Goal: Task Accomplishment & Management: Use online tool/utility

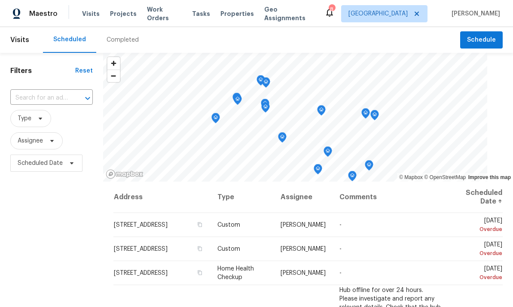
click at [235, 13] on span "Properties" at bounding box center [236, 13] width 33 height 9
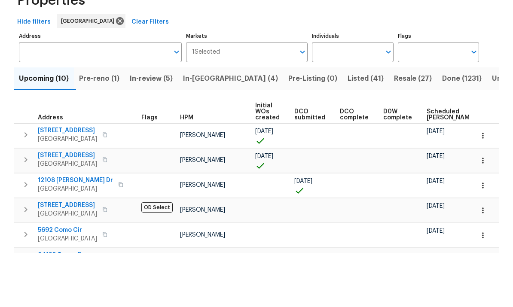
scroll to position [32, 0]
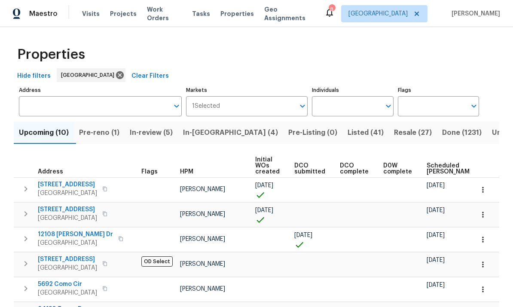
click at [202, 227] on td "[PERSON_NAME]" at bounding box center [213, 239] width 75 height 24
click at [347, 96] on input "Individuals" at bounding box center [346, 106] width 68 height 20
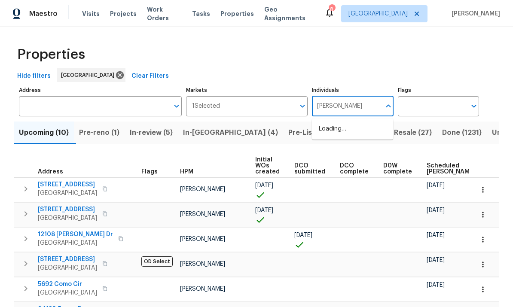
type input "frank"
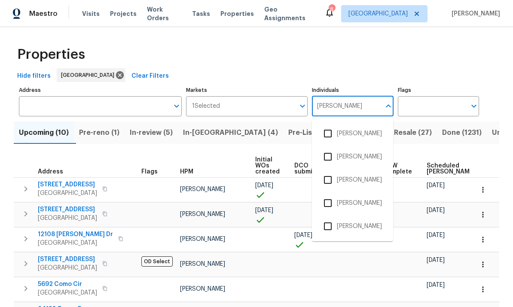
click at [328, 217] on input "checkbox" at bounding box center [327, 226] width 18 height 18
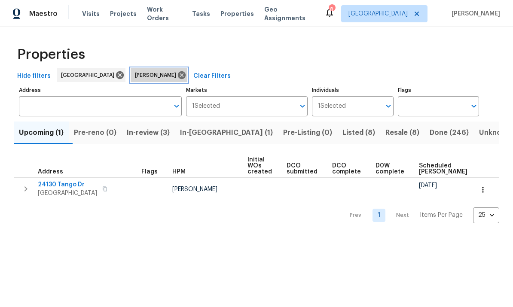
click at [178, 73] on icon at bounding box center [182, 75] width 8 height 8
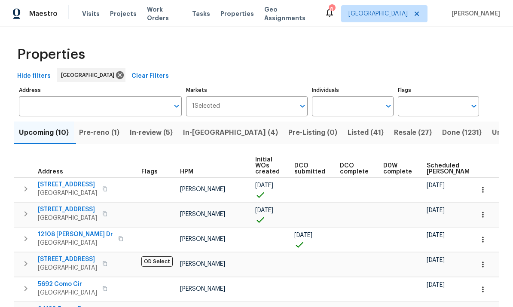
click at [362, 102] on input "Individuals" at bounding box center [346, 106] width 68 height 20
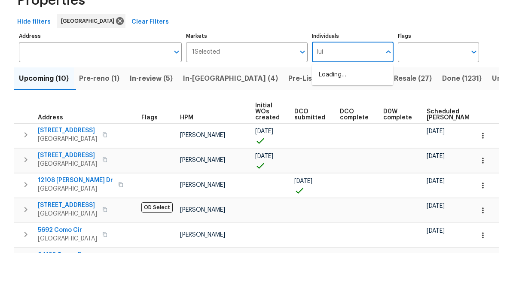
type input "luis"
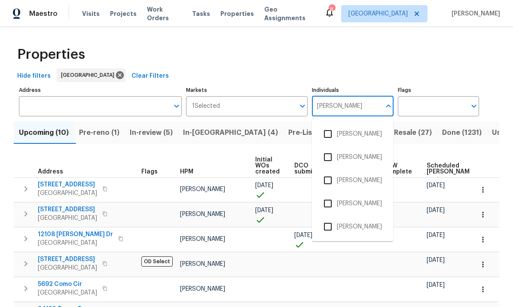
scroll to position [47, 0]
click at [330, 217] on input "checkbox" at bounding box center [327, 226] width 18 height 18
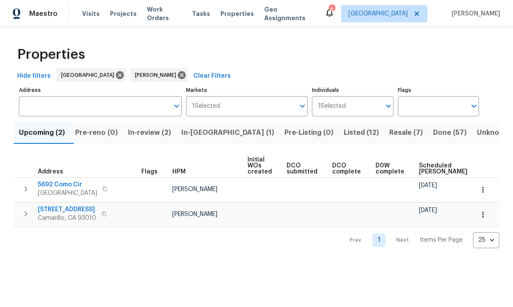
click at [343, 131] on span "Listed (12)" at bounding box center [360, 133] width 35 height 12
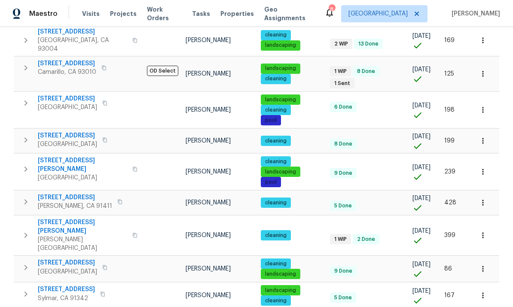
scroll to position [159, 0]
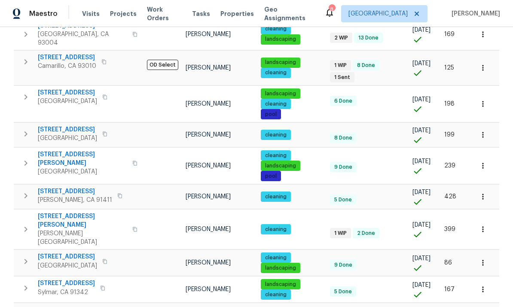
click at [480, 161] on icon "button" at bounding box center [482, 165] width 9 height 9
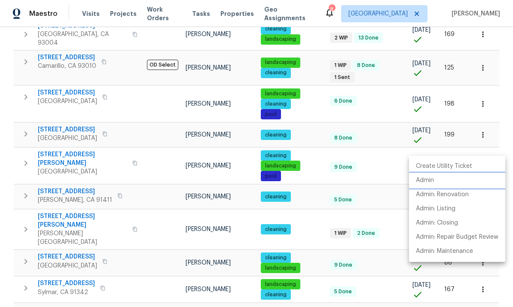
click at [434, 178] on p "Admin" at bounding box center [425, 180] width 18 height 9
click at [57, 208] on div at bounding box center [256, 153] width 513 height 307
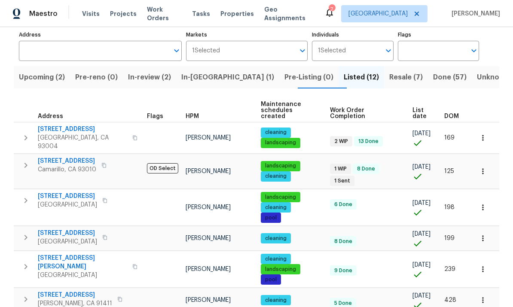
scroll to position [0, 0]
click at [453, 113] on span "DOM" at bounding box center [451, 116] width 15 height 6
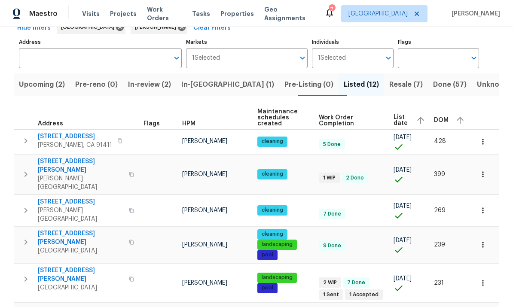
scroll to position [49, 0]
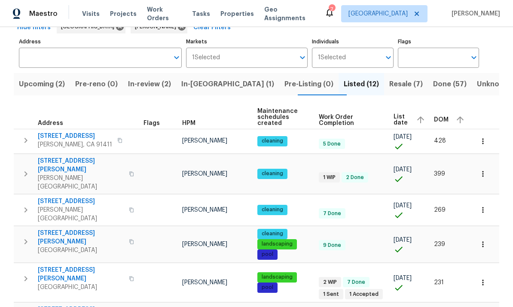
click at [70, 162] on span "14560 Clark St Unit 202" at bounding box center [81, 165] width 86 height 17
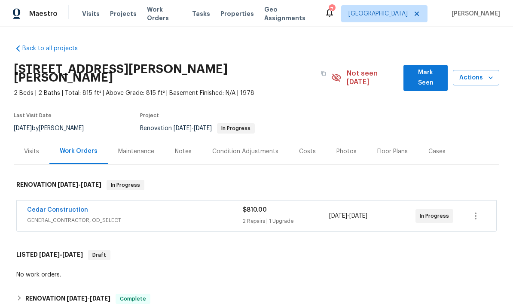
click at [70, 207] on link "Cedar Construction" at bounding box center [57, 210] width 61 height 6
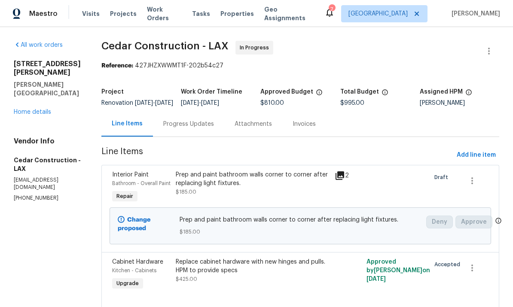
click at [47, 109] on link "Home details" at bounding box center [32, 112] width 37 height 6
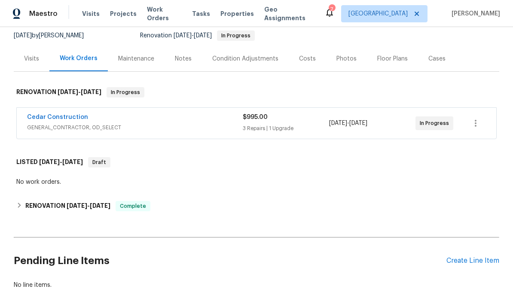
scroll to position [92, 0]
click at [62, 115] on link "Cedar Construction" at bounding box center [57, 118] width 61 height 6
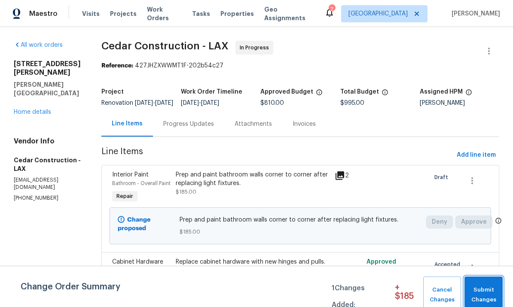
click at [481, 289] on span "Submit Changes" at bounding box center [483, 295] width 30 height 20
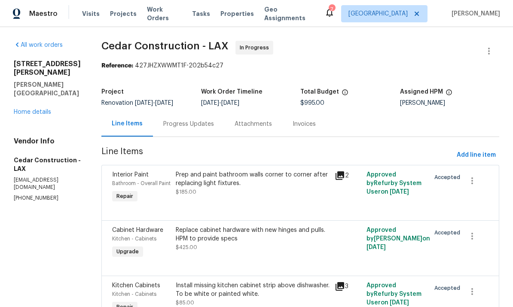
click at [30, 109] on link "Home details" at bounding box center [32, 112] width 37 height 6
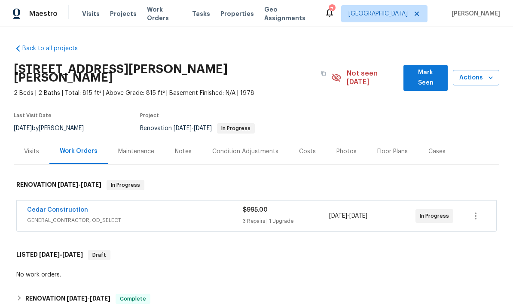
click at [49, 207] on link "Cedar Construction" at bounding box center [57, 210] width 61 height 6
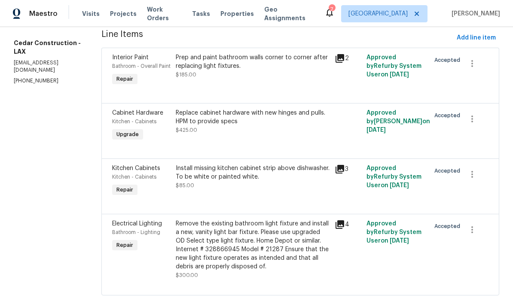
scroll to position [117, 0]
